Goal: Find specific page/section: Find specific page/section

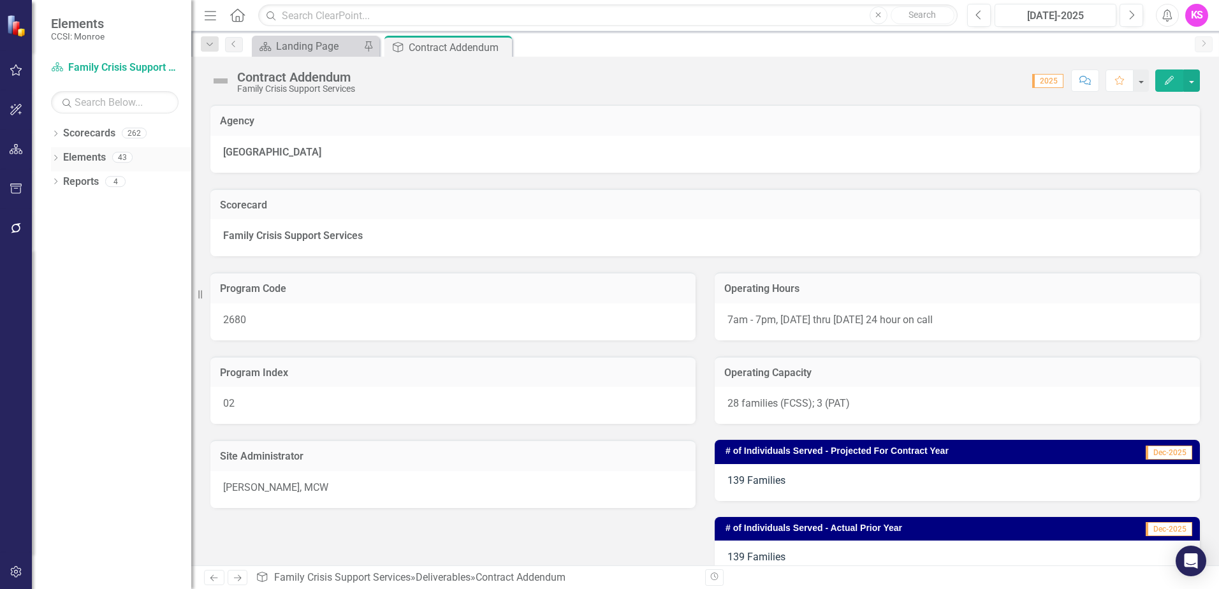
click at [56, 159] on icon at bounding box center [55, 158] width 3 height 6
click at [59, 134] on icon "Dropdown" at bounding box center [55, 134] width 9 height 7
click at [66, 156] on icon "Dropdown" at bounding box center [62, 157] width 10 height 8
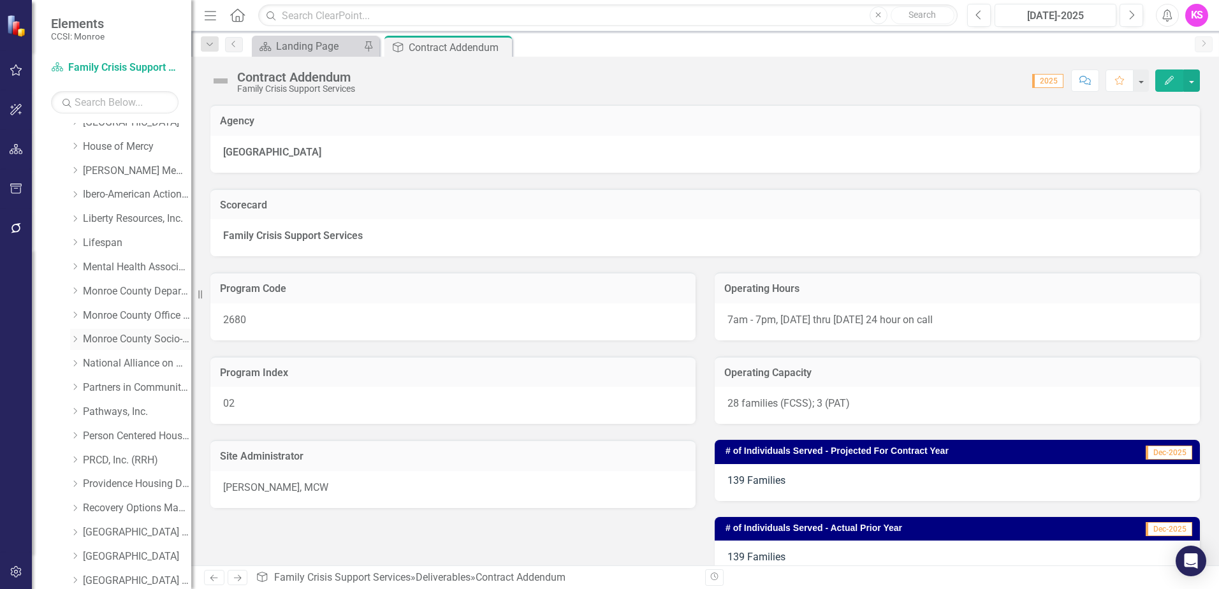
scroll to position [383, 0]
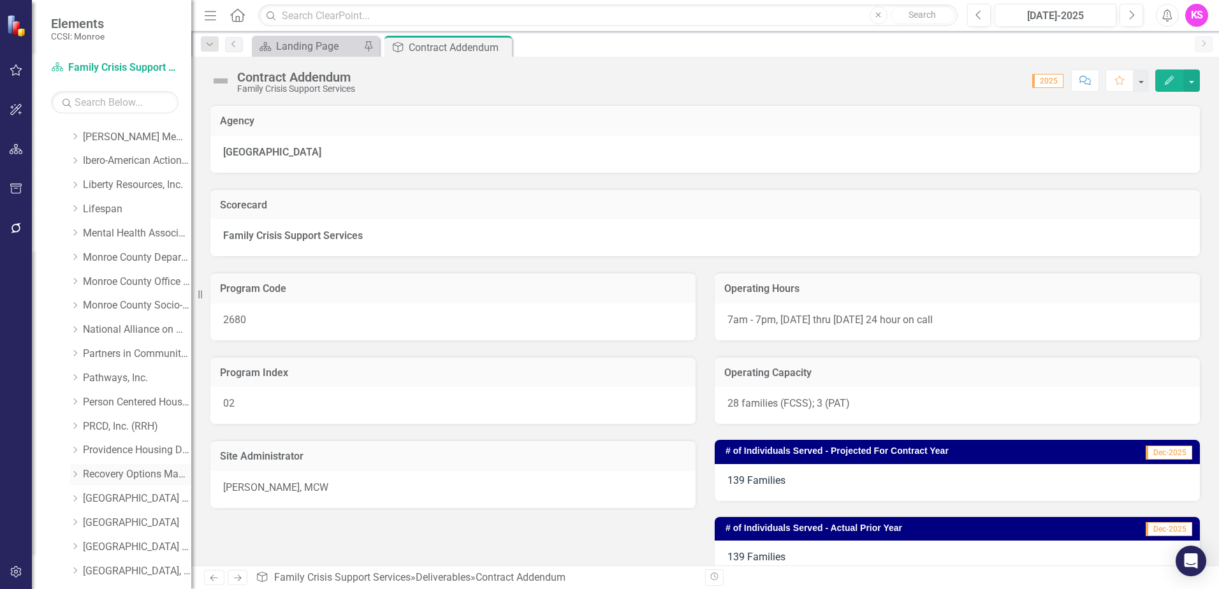
click at [77, 475] on icon "Dropdown" at bounding box center [75, 475] width 10 height 8
click at [126, 477] on link "Recovery Options Made Easy" at bounding box center [137, 475] width 108 height 15
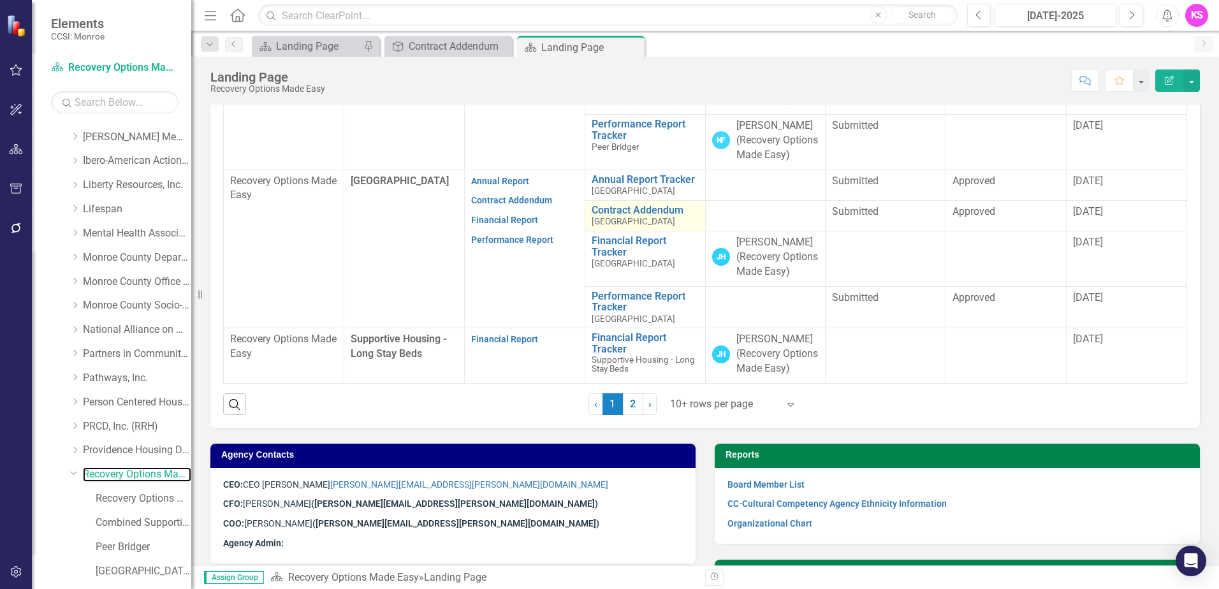
scroll to position [574, 0]
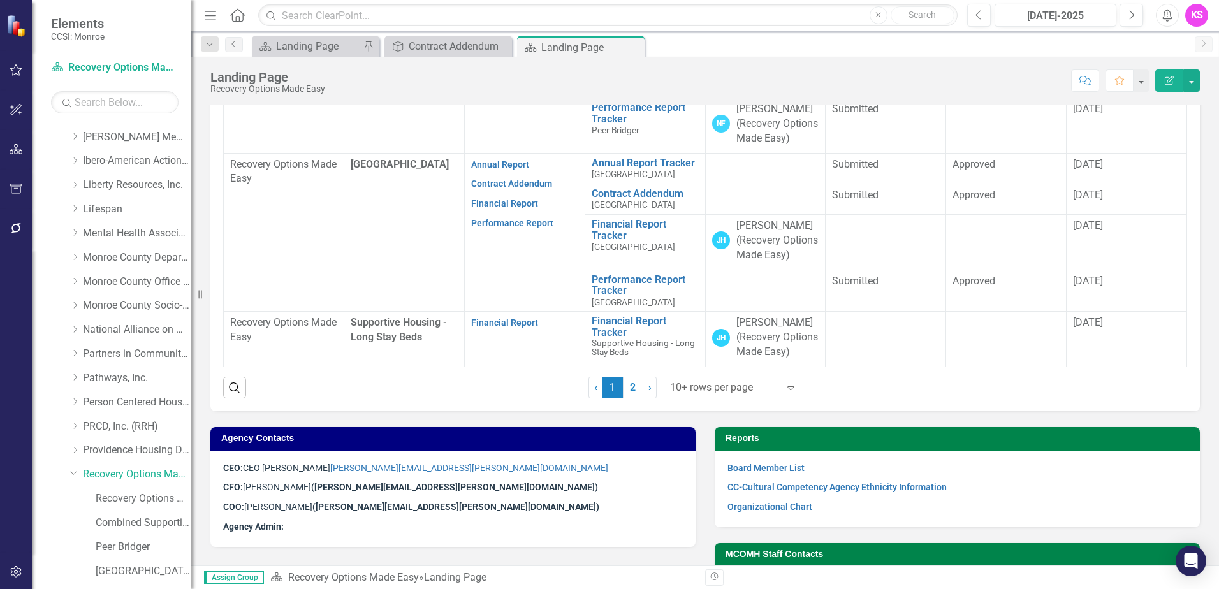
click at [788, 390] on icon at bounding box center [791, 389] width 6 height 4
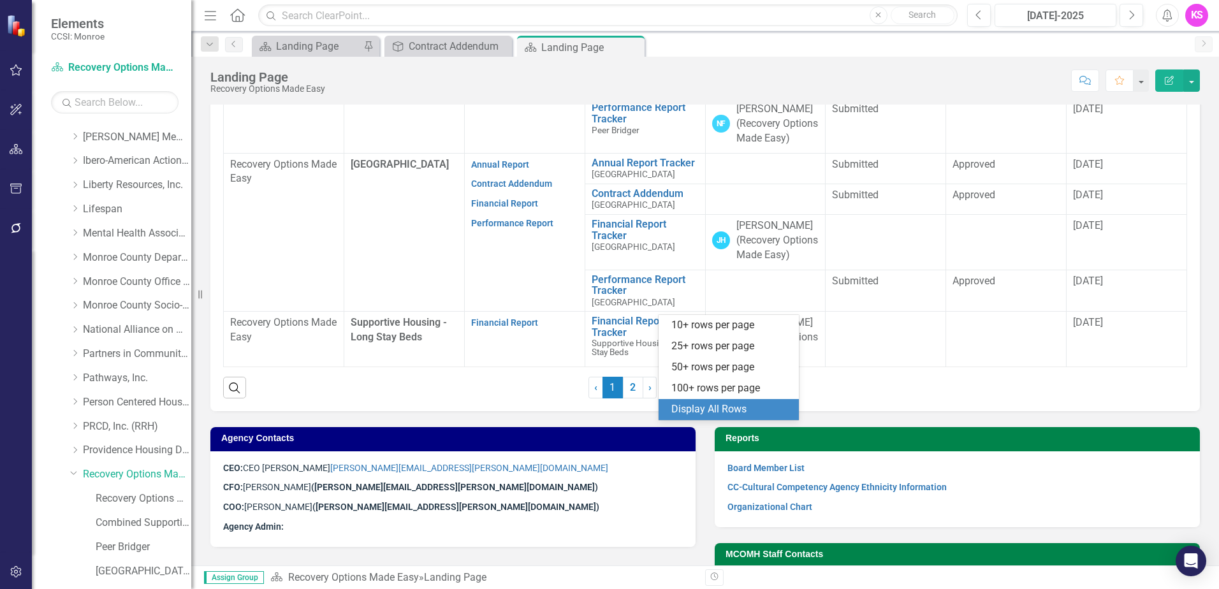
click at [710, 407] on div "Display All Rows" at bounding box center [732, 409] width 120 height 15
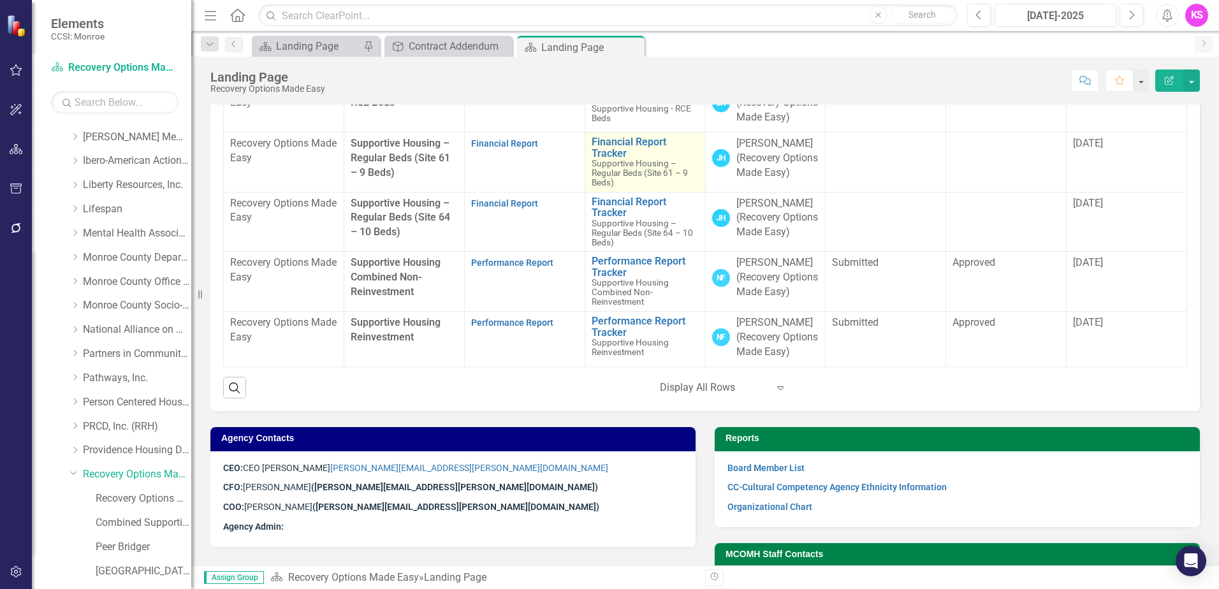
scroll to position [524, 0]
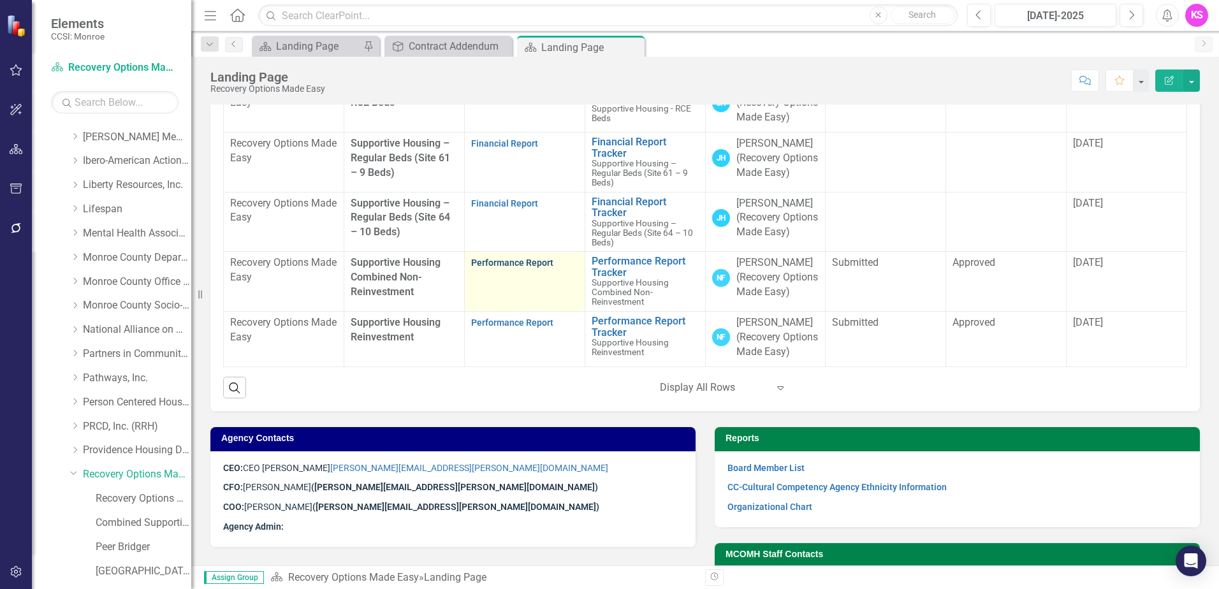
click at [499, 268] on link "Performance Report" at bounding box center [512, 263] width 82 height 10
